Goal: Task Accomplishment & Management: Manage account settings

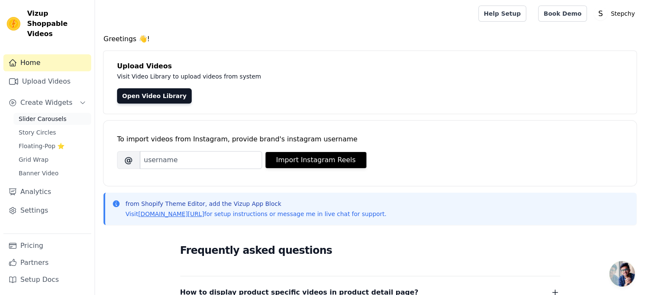
click at [51, 115] on span "Slider Carousels" at bounding box center [43, 119] width 48 height 8
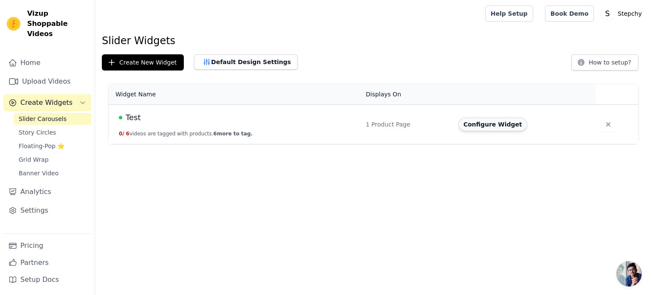
click at [487, 124] on button "Configure Widget" at bounding box center [492, 125] width 69 height 14
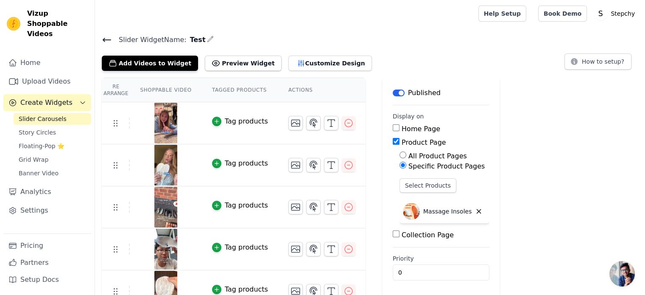
click at [408, 129] on label "Home Page" at bounding box center [421, 129] width 39 height 8
click at [400, 129] on input "Home Page" at bounding box center [396, 127] width 7 height 7
checkbox input "true"
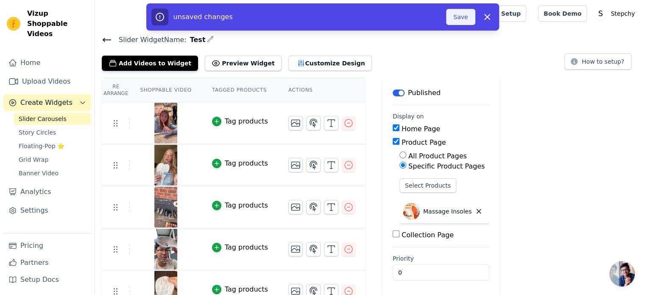
click at [455, 17] on button "Save" at bounding box center [460, 17] width 29 height 16
